Goal: Task Accomplishment & Management: Manage account settings

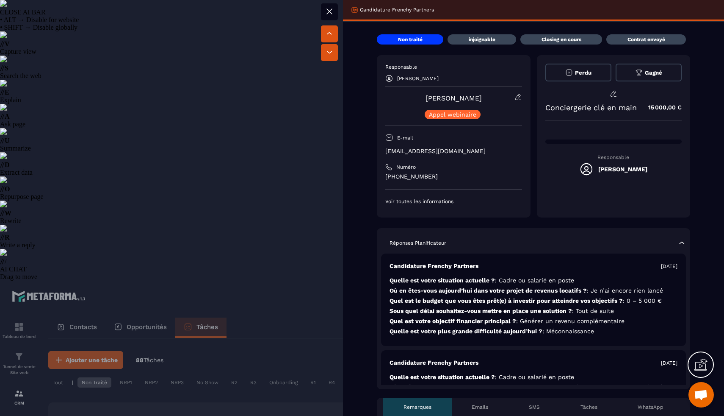
select select "******"
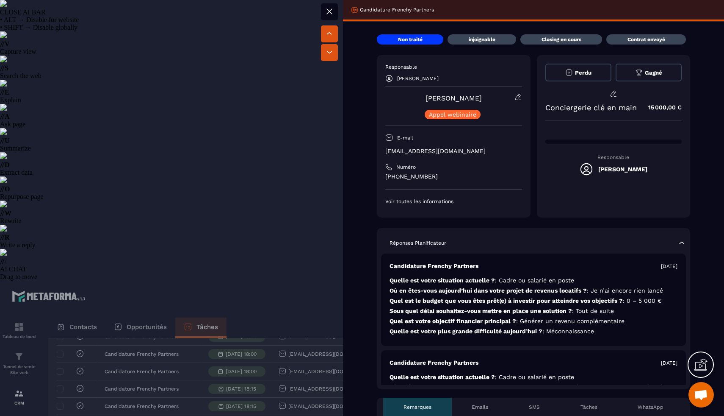
click at [139, 211] on div at bounding box center [362, 208] width 724 height 416
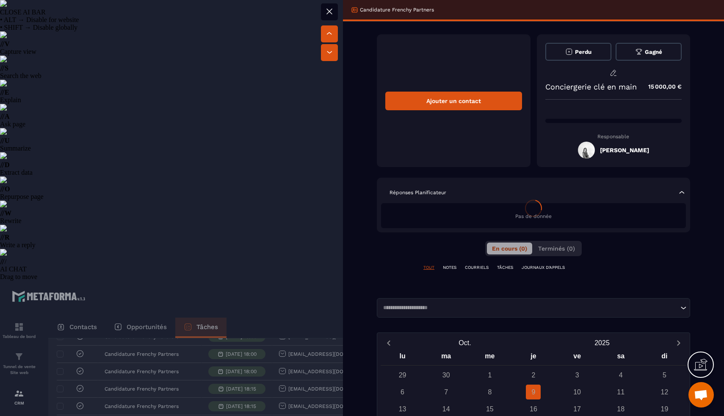
click at [136, 197] on div at bounding box center [362, 208] width 724 height 416
